Goal: Transaction & Acquisition: Register for event/course

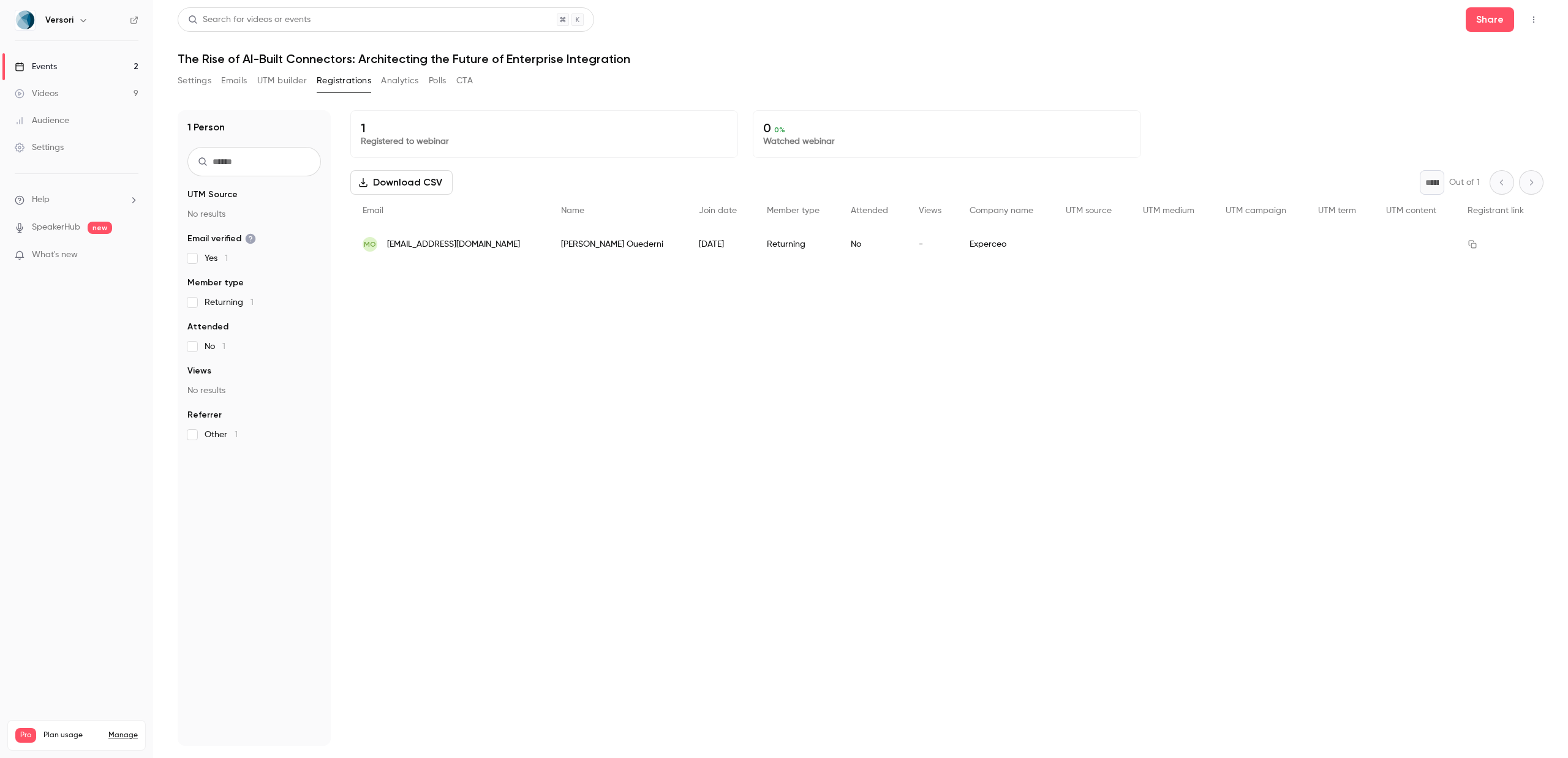
click at [203, 82] on button "Settings" at bounding box center [194, 80] width 33 height 19
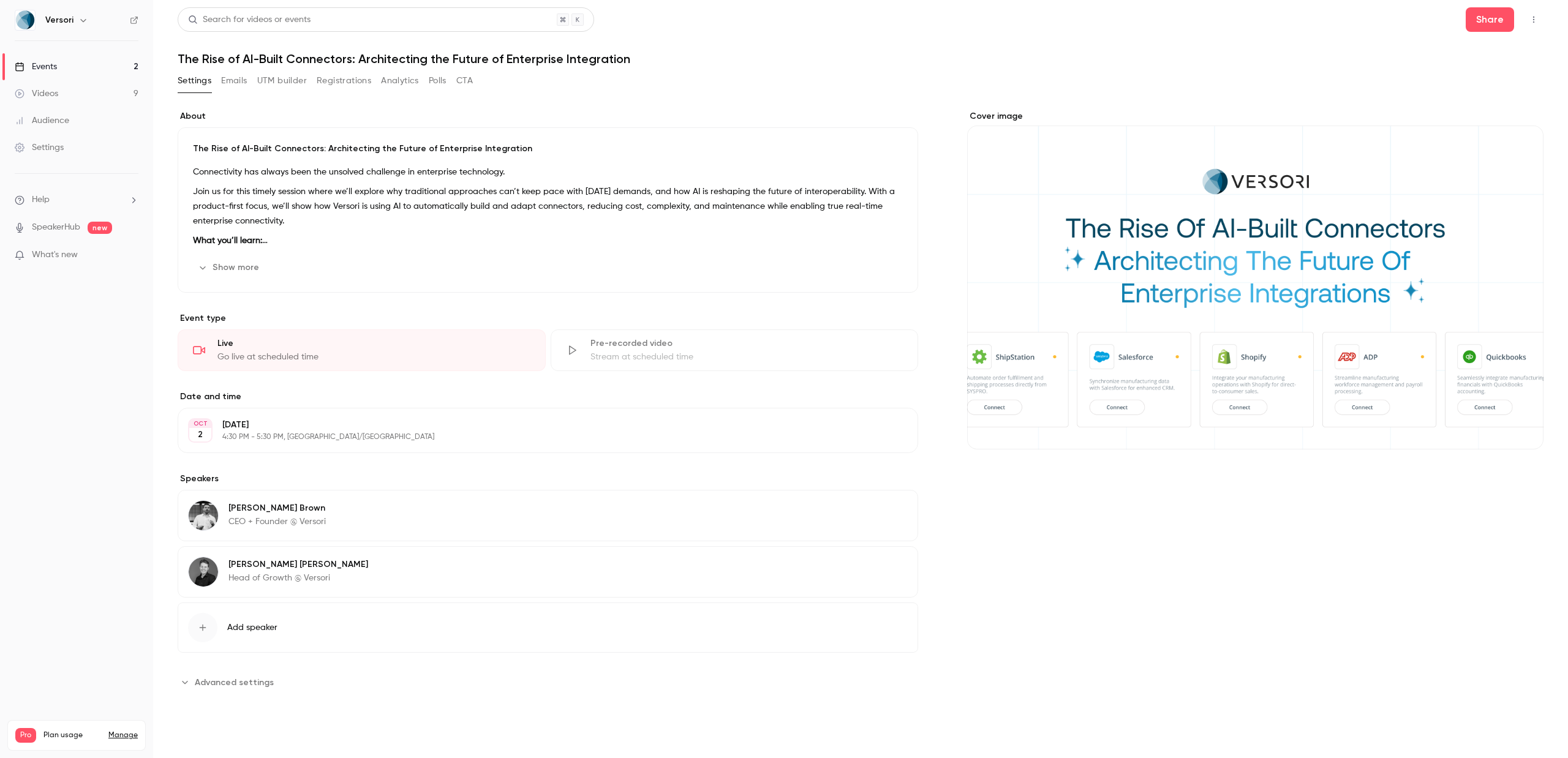
click at [65, 66] on link "Events 2" at bounding box center [76, 67] width 153 height 27
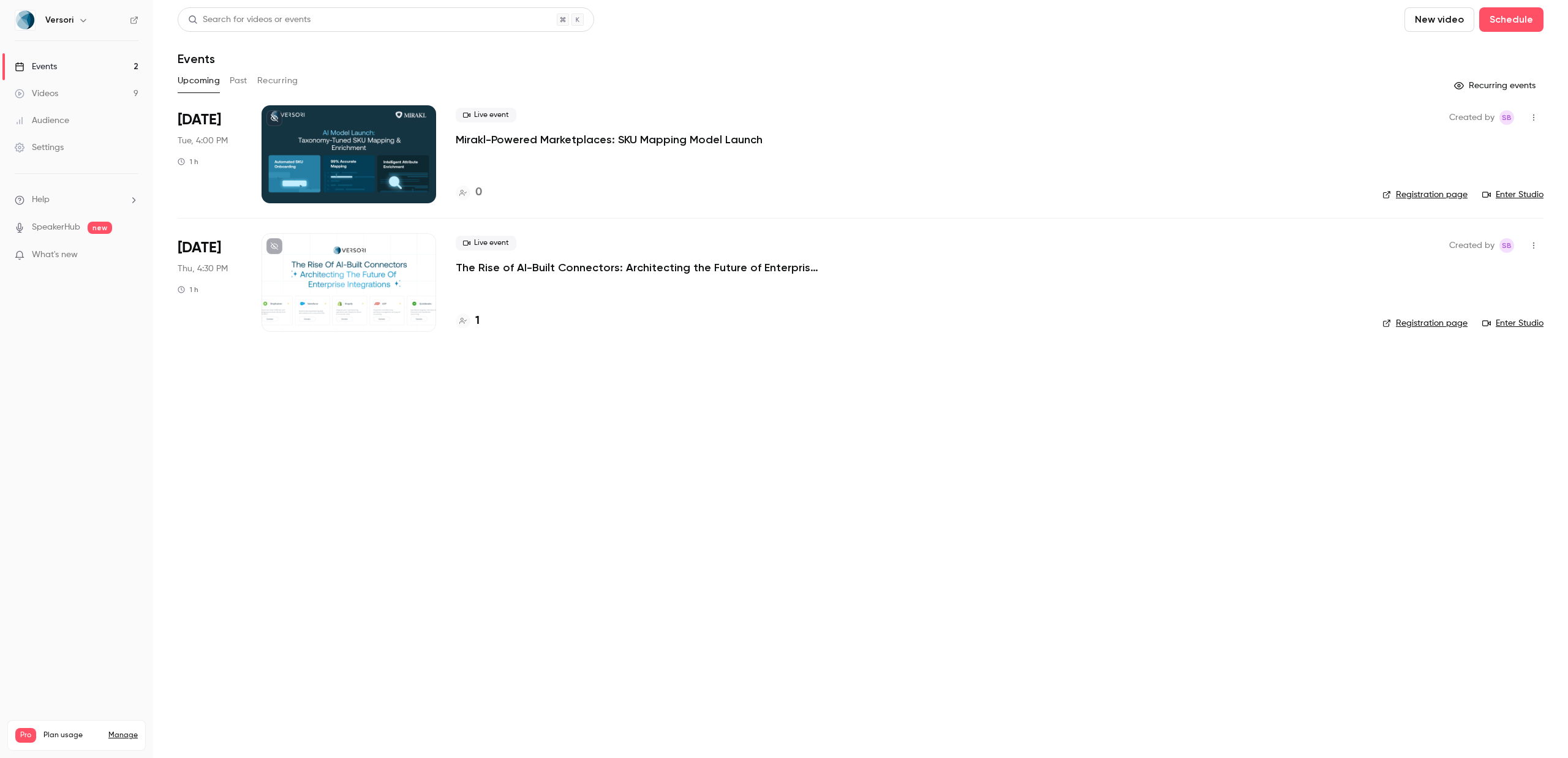
click at [498, 138] on p "Mirakl-Powered Marketplaces: SKU Mapping Model Launch" at bounding box center [609, 139] width 307 height 15
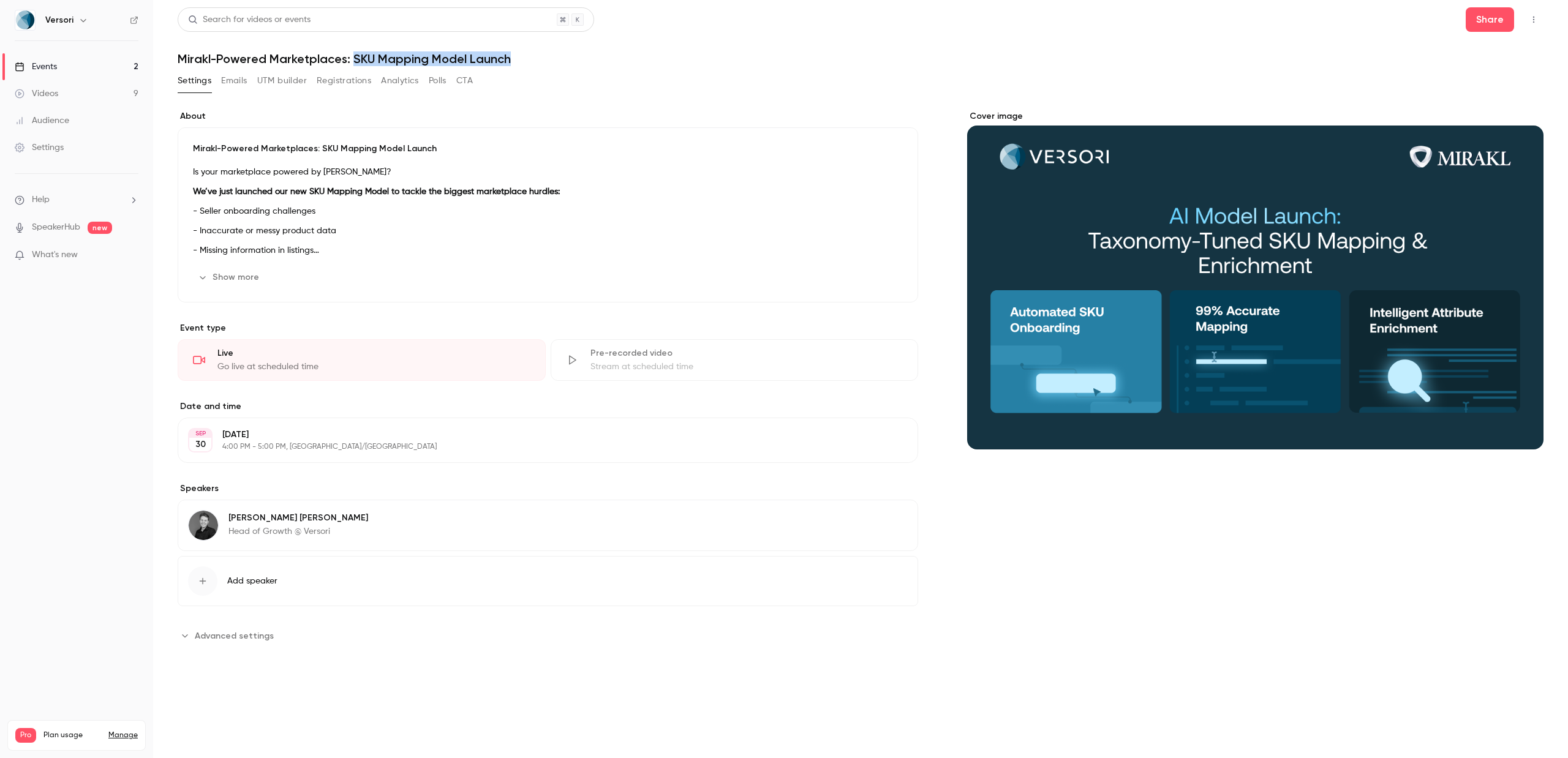
drag, startPoint x: 539, startPoint y: 55, endPoint x: 353, endPoint y: 61, distance: 186.1
click at [353, 61] on h1 "Mirakl-Powered Marketplaces: SKU Mapping Model Launch" at bounding box center [860, 59] width 1366 height 15
copy h1 "SKU Mapping Model Launch"
click at [222, 279] on button "Show more" at bounding box center [230, 277] width 73 height 19
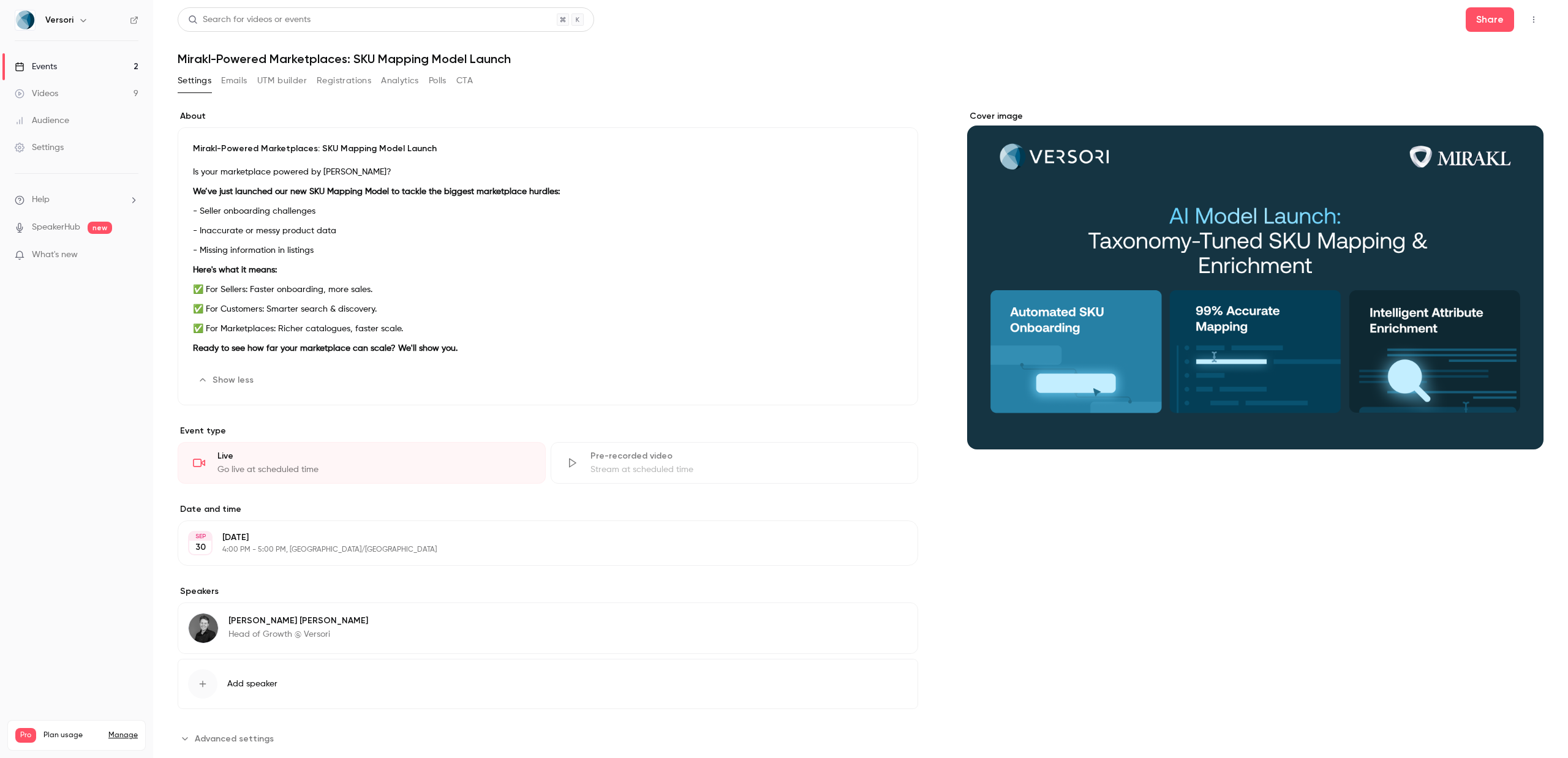
click at [190, 269] on div "Mirakl-Powered Marketplaces: SKU Mapping Model Launch Is your marketplace power…" at bounding box center [548, 266] width 741 height 278
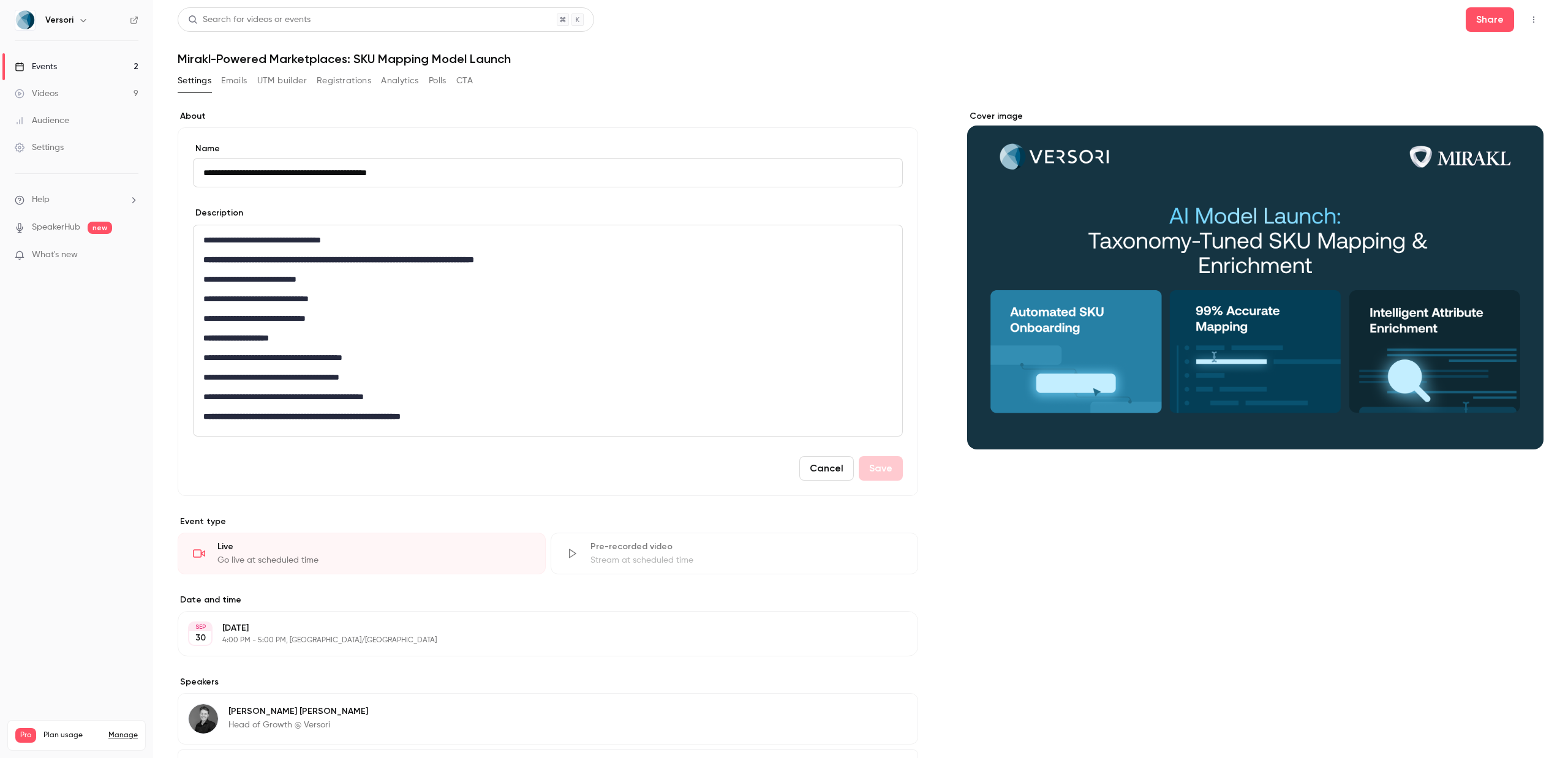
click at [250, 408] on div "**********" at bounding box center [548, 331] width 709 height 211
click at [272, 175] on input "**********" at bounding box center [548, 173] width 710 height 29
drag, startPoint x: 317, startPoint y: 173, endPoint x: 195, endPoint y: 173, distance: 122.0
click at [195, 173] on input "**********" at bounding box center [548, 173] width 710 height 29
click at [1487, 27] on button "Share" at bounding box center [1490, 19] width 49 height 25
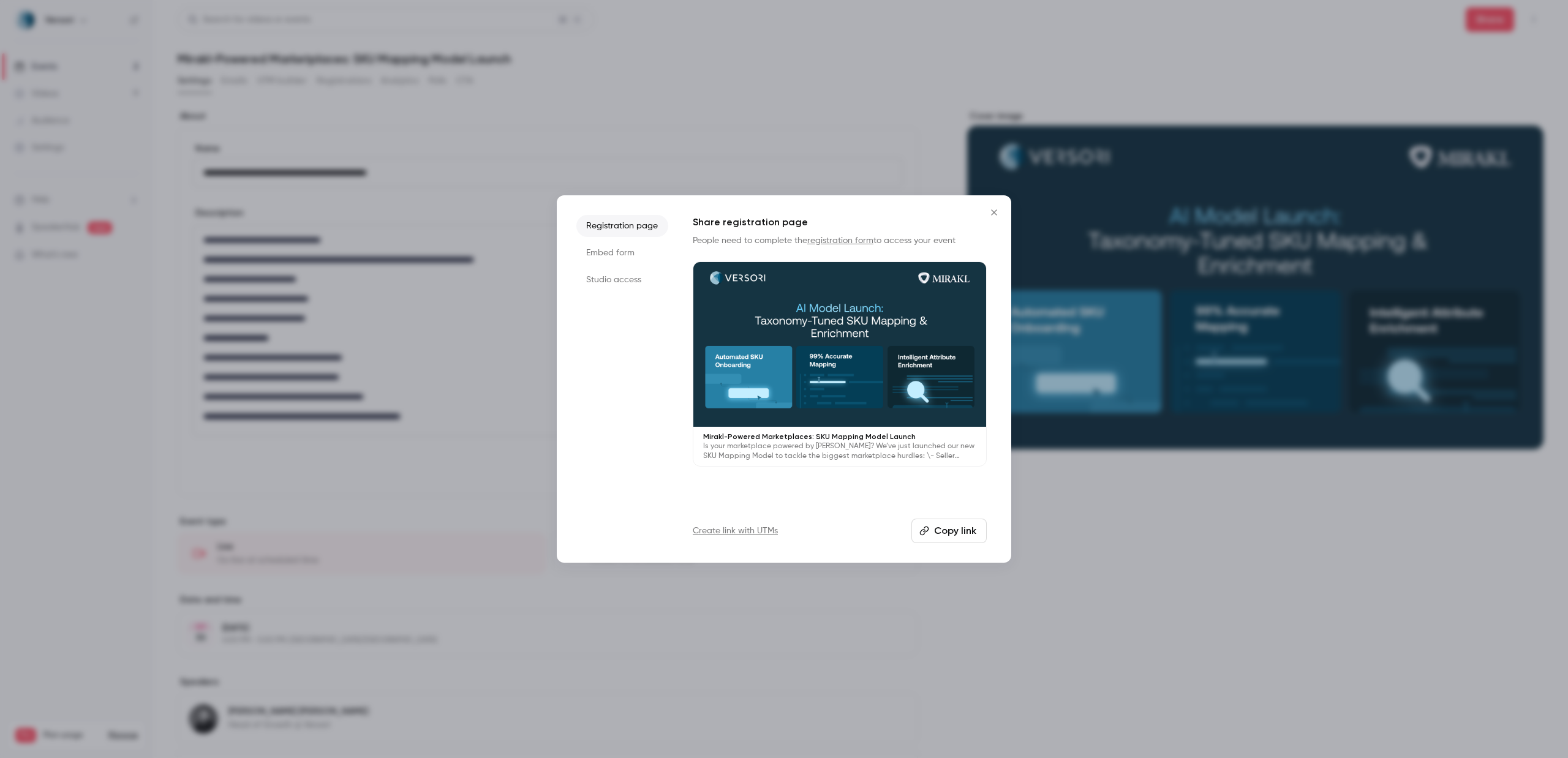
click at [951, 518] on div "Share registration page People need to complete the registration form to access…" at bounding box center [839, 379] width 294 height 328
click at [951, 527] on button "Copy link" at bounding box center [949, 530] width 75 height 25
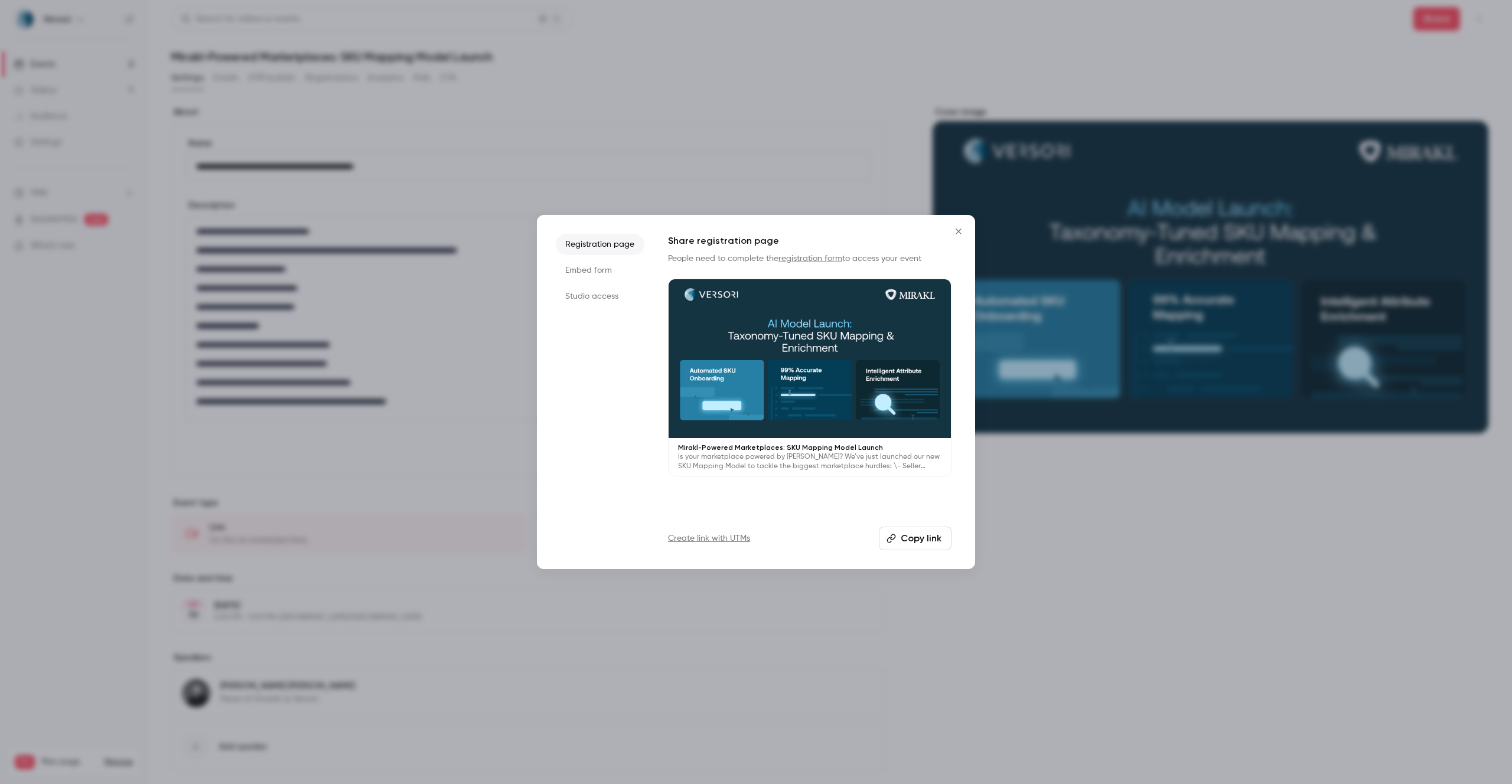
click at [631, 113] on div at bounding box center [756, 392] width 1512 height 784
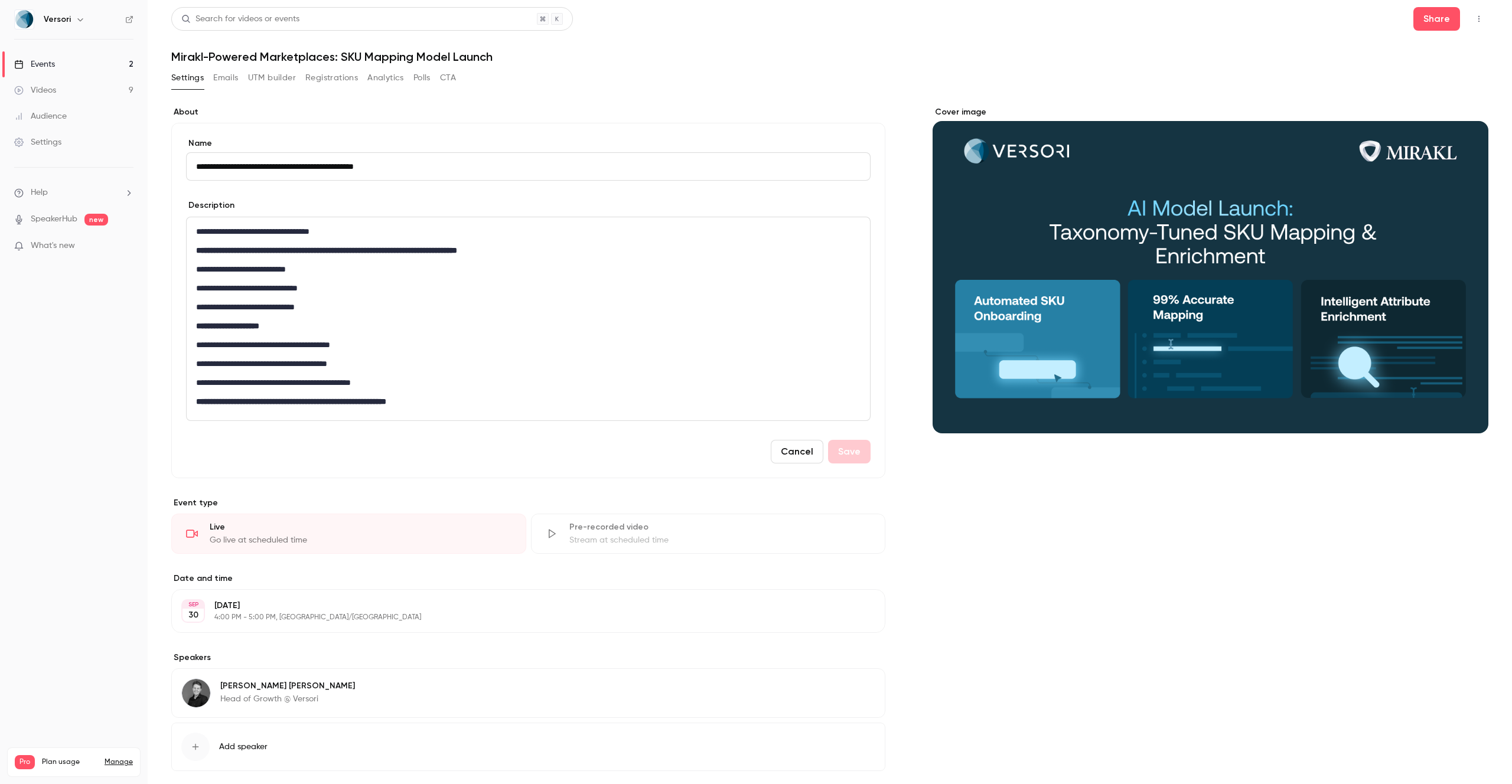
click at [42, 69] on div "Events" at bounding box center [34, 64] width 41 height 12
